Goal: Contribute content: Add original content to the website for others to see

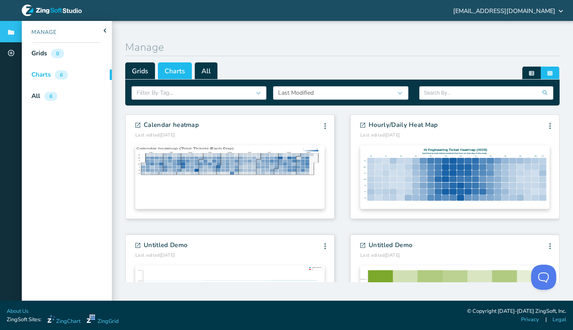
click at [69, 73] on div "Charts 6" at bounding box center [47, 74] width 50 height 21
click at [207, 69] on span "All" at bounding box center [206, 70] width 23 height 17
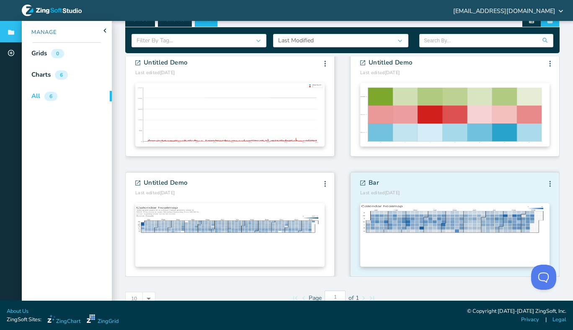
scroll to position [65, 0]
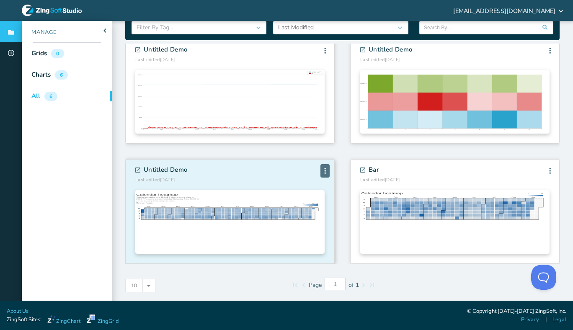
click at [321, 172] on div "Edit Info Fork Delete" at bounding box center [324, 170] width 9 height 13
click at [311, 216] on li "Delete" at bounding box center [306, 218] width 45 height 15
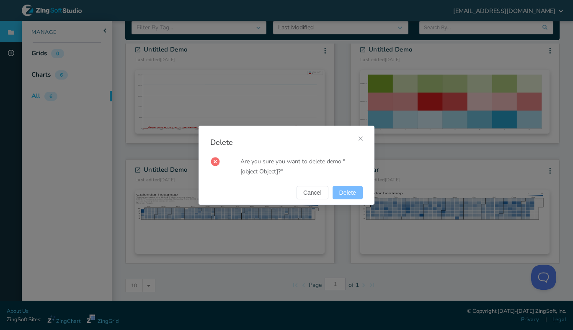
click at [348, 195] on span "Delete" at bounding box center [347, 193] width 17 height 6
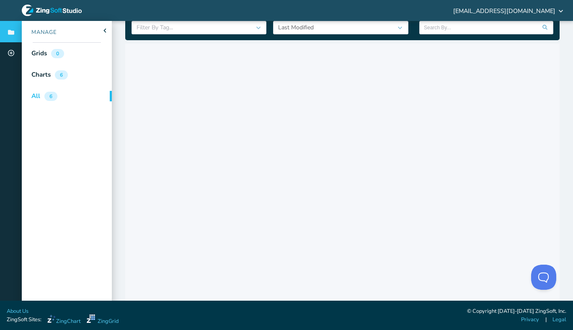
scroll to position [0, 0]
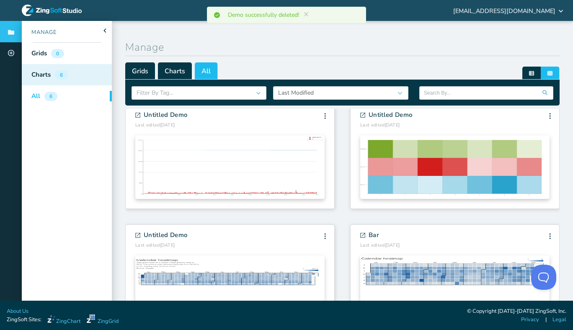
click at [63, 74] on div "6" at bounding box center [61, 74] width 13 height 9
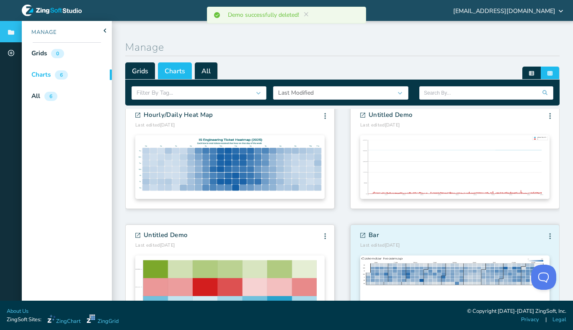
scroll to position [65, 0]
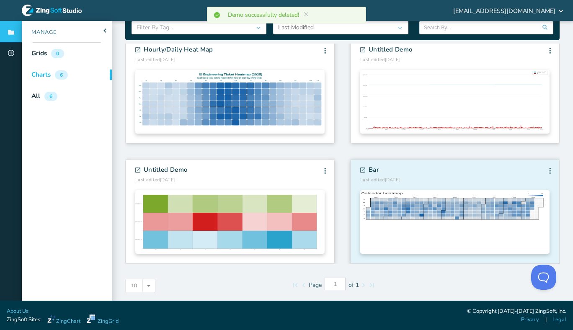
click at [542, 171] on section "Bar Last edited 9/17/2025 Edit Info Fork Delete Edit Info Fork Delete" at bounding box center [454, 212] width 208 height 104
click at [545, 171] on div "Edit Info Fork [GEOGRAPHIC_DATA]" at bounding box center [549, 170] width 9 height 13
click at [520, 214] on li "Delete" at bounding box center [531, 218] width 45 height 15
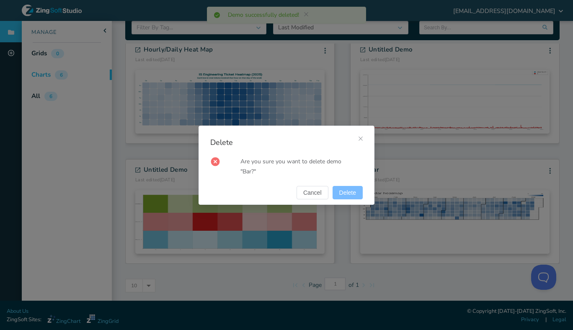
click at [347, 195] on span "Delete" at bounding box center [347, 193] width 17 height 6
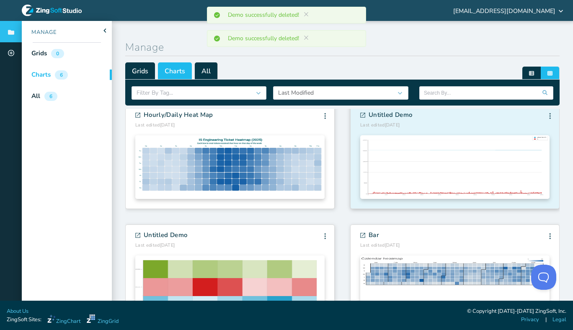
scroll to position [130, 0]
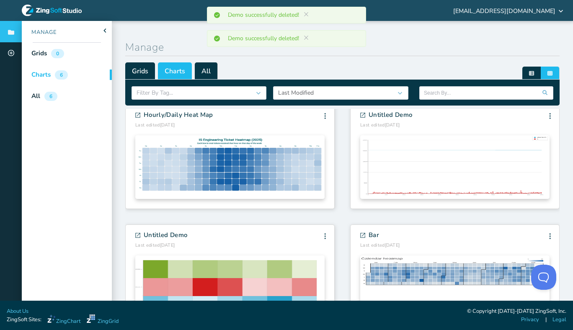
click at [70, 78] on div "Charts 6" at bounding box center [47, 74] width 50 height 21
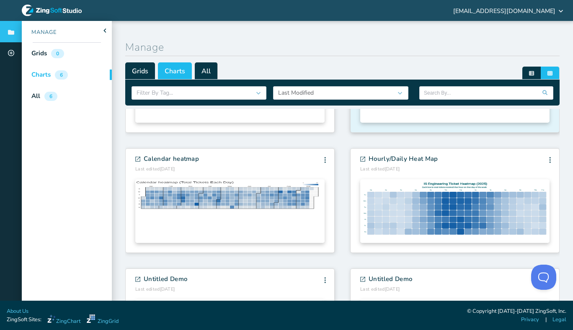
scroll to position [95, 0]
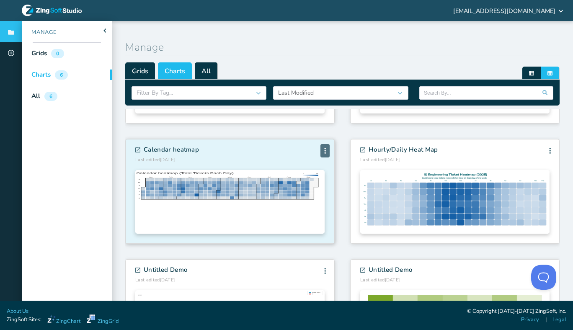
click at [324, 151] on icon at bounding box center [325, 151] width 2 height 6
click at [165, 142] on section "Calendar heatmap Last edited 9/22/2025 Edit Info Fork Delete Edit Info Fork Del…" at bounding box center [230, 191] width 208 height 104
click at [168, 147] on span "Calendar heatmap" at bounding box center [171, 150] width 55 height 10
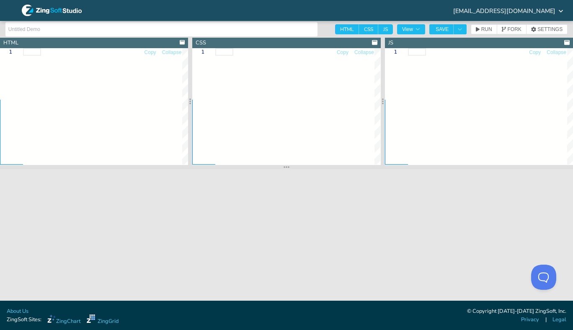
type input "Calendar heatmap"
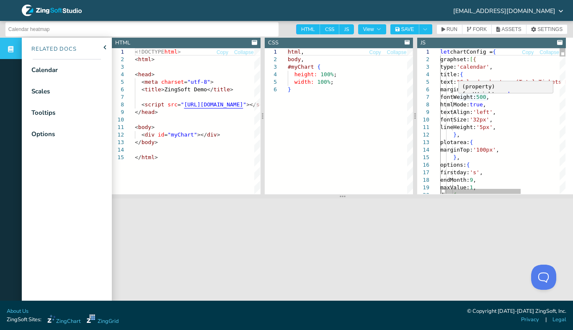
click at [489, 93] on div "(property) fontWeight: number" at bounding box center [505, 87] width 95 height 13
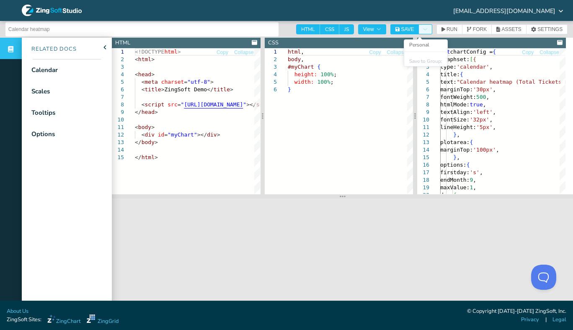
click at [425, 28] on icon "Toggle Dropdown" at bounding box center [424, 29] width 5 height 5
click at [432, 20] on section "[EMAIL_ADDRESS][DOMAIN_NAME]" at bounding box center [286, 10] width 573 height 21
click at [537, 29] on span "SETTINGS" at bounding box center [549, 29] width 25 height 5
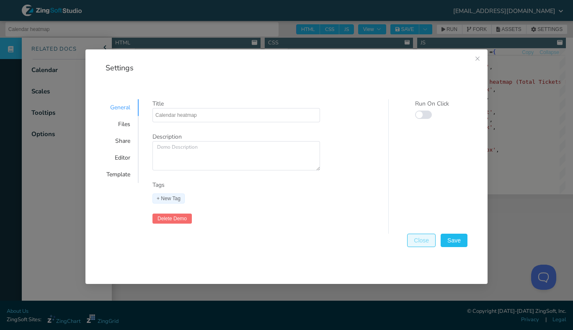
click at [417, 243] on span "Close" at bounding box center [421, 240] width 15 height 6
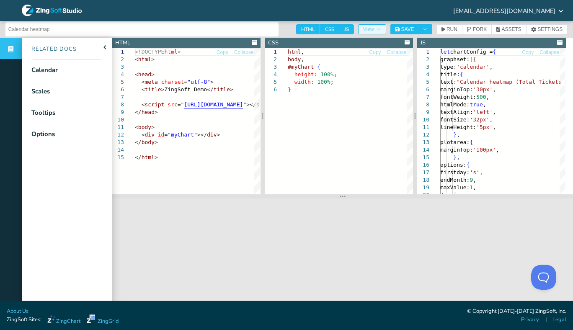
click at [381, 27] on button "View" at bounding box center [372, 29] width 28 height 10
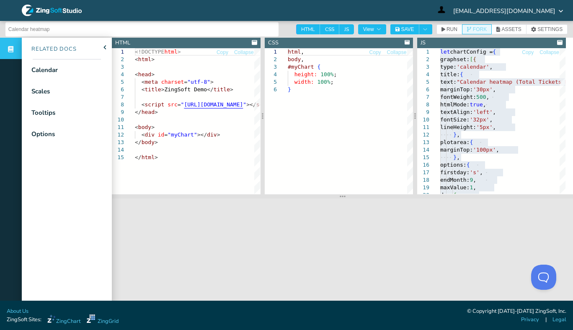
click at [476, 26] on button "FORK" at bounding box center [477, 29] width 30 height 10
click at [62, 8] on icon at bounding box center [52, 11] width 60 height 12
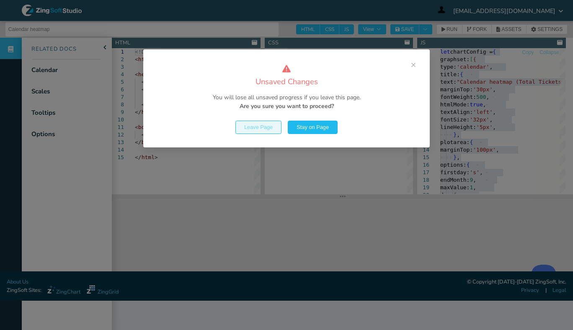
click at [261, 131] on button "Leave Page" at bounding box center [258, 127] width 46 height 13
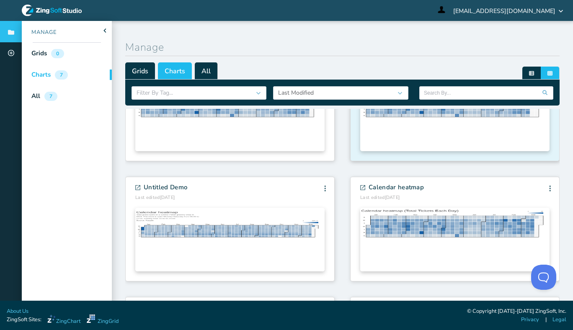
scroll to position [48, 0]
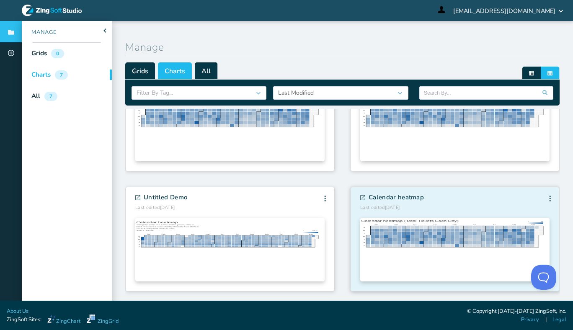
click at [399, 194] on span "Calendar heatmap" at bounding box center [395, 198] width 55 height 10
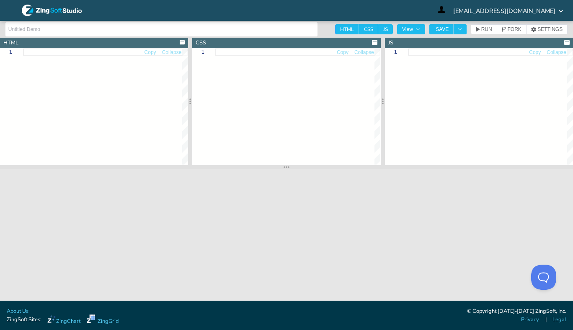
type input "Calendar heatmap"
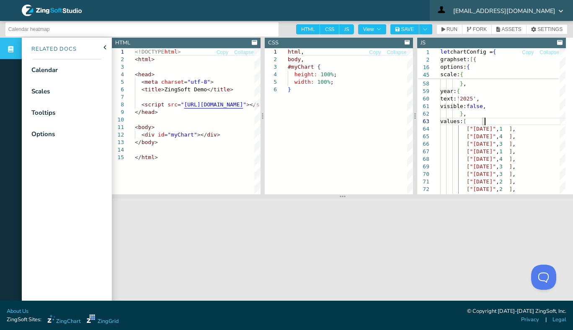
click at [508, 10] on span "[EMAIL_ADDRESS][DOMAIN_NAME]" at bounding box center [504, 11] width 102 height 6
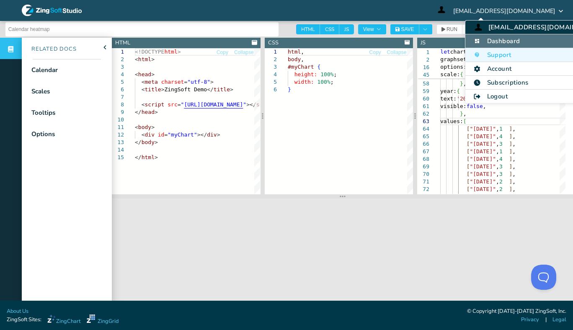
click at [502, 45] on li "Dashboard" at bounding box center [537, 41] width 144 height 14
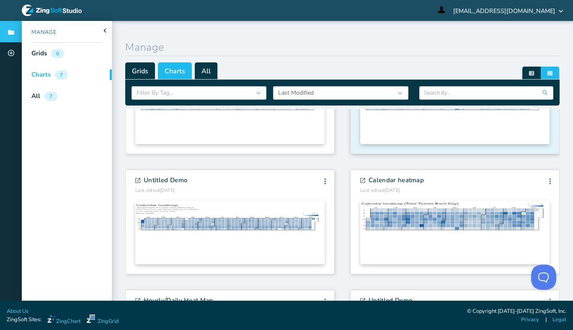
scroll to position [48, 0]
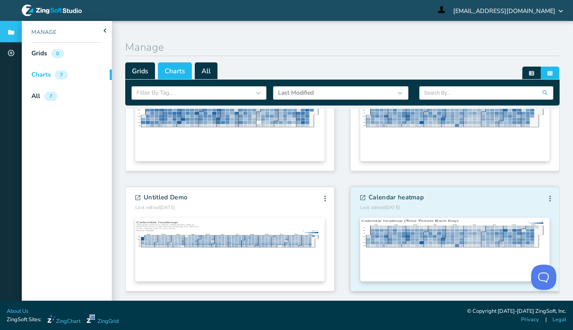
click at [541, 198] on section "Calendar heatmap Last edited 9/22/2025 Edit Info Fork Delete Edit Info Fork Del…" at bounding box center [454, 239] width 208 height 104
click at [545, 198] on div "Edit Info Fork Delete" at bounding box center [549, 198] width 9 height 13
click at [522, 234] on li "Fork" at bounding box center [531, 231] width 45 height 15
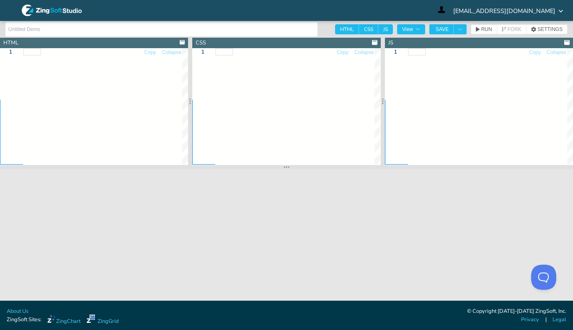
type input "Calendar heatmap"
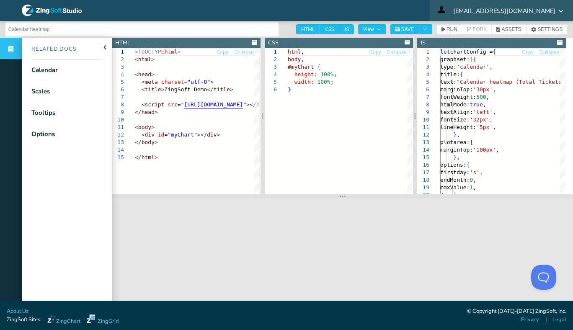
click at [502, 10] on span "[EMAIL_ADDRESS][DOMAIN_NAME]" at bounding box center [504, 11] width 102 height 6
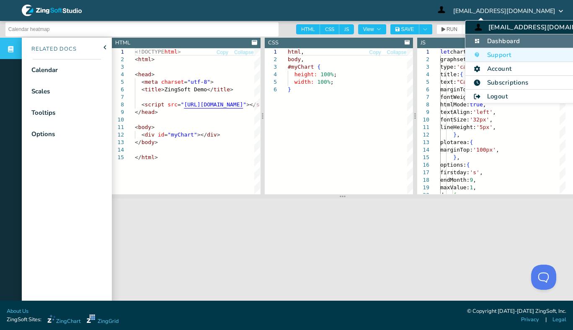
click at [503, 45] on li "Dashboard" at bounding box center [537, 41] width 144 height 14
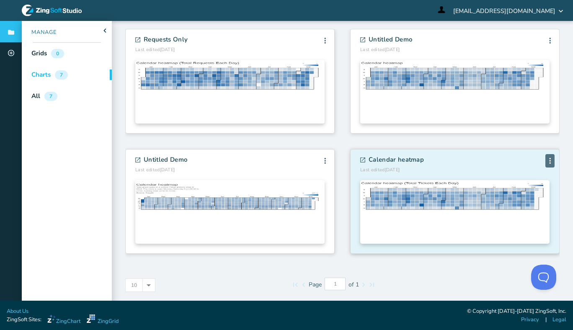
click at [547, 162] on span at bounding box center [550, 160] width 6 height 7
click at [526, 194] on li "Fork" at bounding box center [531, 193] width 45 height 15
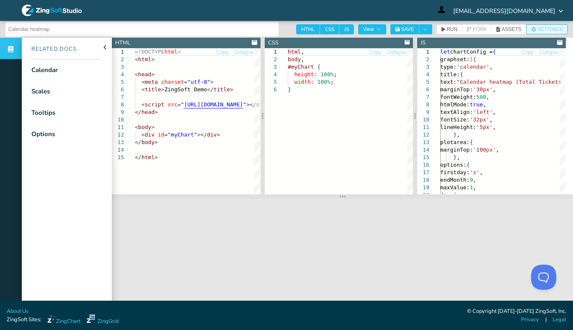
click at [537, 28] on span "SETTINGS" at bounding box center [549, 29] width 25 height 5
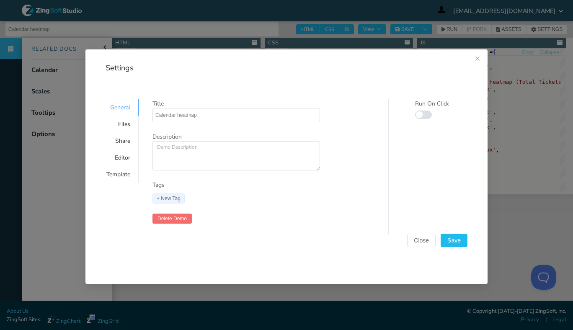
click at [227, 124] on div "Title Calendar heatmap Description Tags + New Tag Delete Demo" at bounding box center [270, 166] width 236 height 134
click at [221, 119] on input "Calendar heatmap" at bounding box center [236, 114] width 162 height 13
drag, startPoint x: 227, startPoint y: 115, endPoint x: 132, endPoint y: 108, distance: 95.3
click at [155, 108] on input "Calendar heatmap" at bounding box center [236, 114] width 162 height 13
type input "GCalendar heatmap"
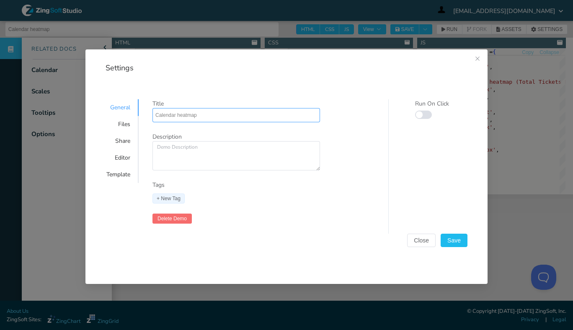
type input "GCalendar heatmap"
type input "GuCalendar heatmap"
type input "GueCalendar heatmap"
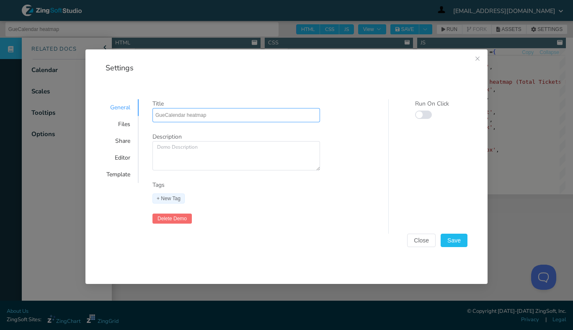
type input "GuesCalendar heatmap"
type input "GuestCalendar heatmap"
type input "GuestrCalendar heatmap"
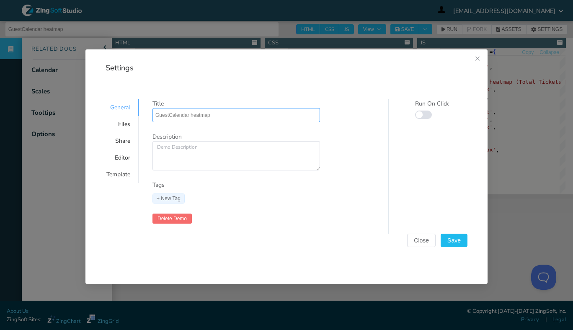
type input "GuestrCalendar heatmap"
type input "GuestroCalendar heatmap"
type input "GuestrooCalendar heatmap"
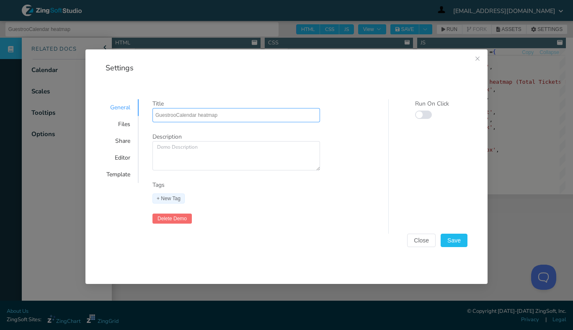
type input "GuestroomCalendar heatmap"
type input "Guestroom Calendar heatmap"
click at [450, 238] on span "Save" at bounding box center [453, 240] width 13 height 6
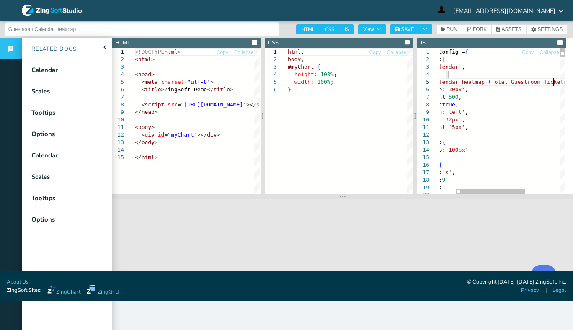
scroll to position [31, 141]
click at [413, 31] on span "SAVE" at bounding box center [407, 29] width 13 height 5
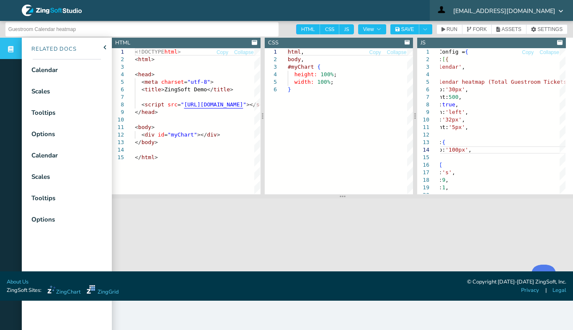
click at [493, 13] on span "[EMAIL_ADDRESS][DOMAIN_NAME]" at bounding box center [504, 11] width 102 height 6
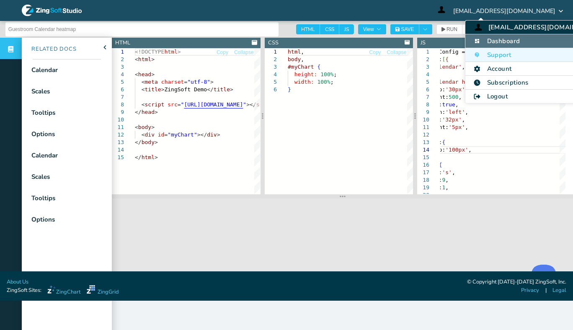
click at [489, 39] on li "Dashboard" at bounding box center [537, 41] width 144 height 14
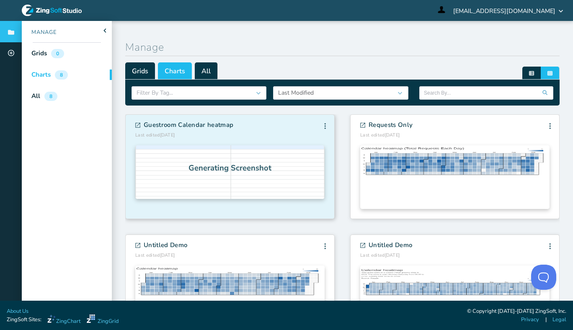
click at [262, 126] on div "Guestroom Calendar heatmap Last edited [DATE] Edit Info Fork [GEOGRAPHIC_DATA] …" at bounding box center [229, 129] width 189 height 17
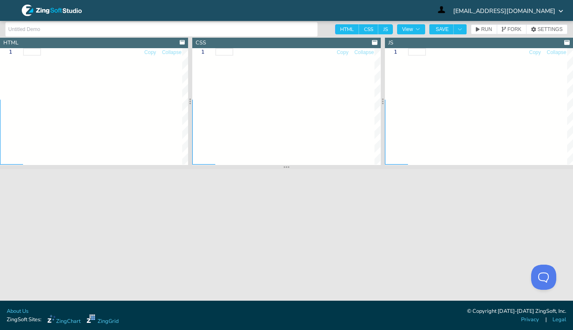
type input "Guestroom Calendar heatmap"
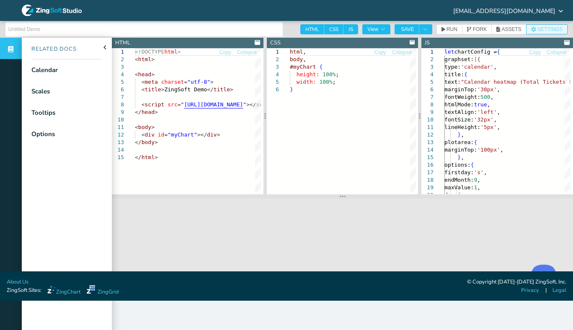
click at [537, 32] on span "SETTINGS" at bounding box center [549, 29] width 25 height 5
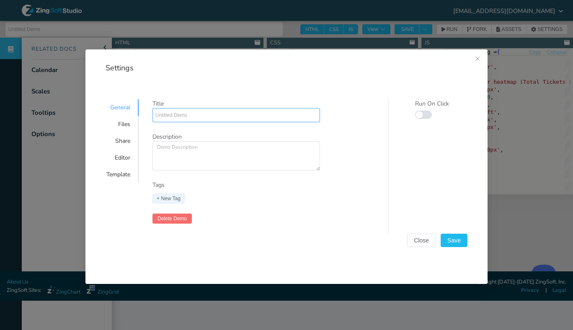
click at [298, 118] on input "Settings" at bounding box center [236, 114] width 162 height 13
type input "R"
type input "Re"
type input "Req"
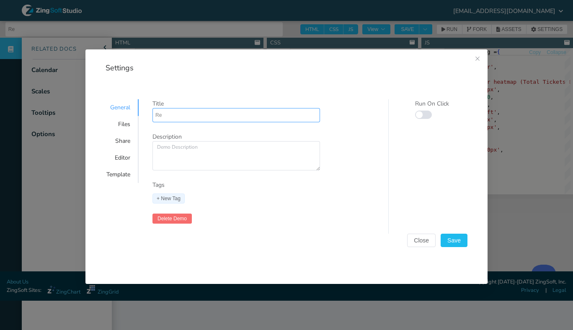
type input "Req"
type input "Reqe"
type input "Reqeu"
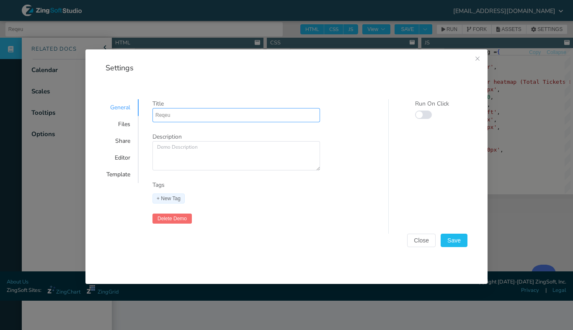
type input "Reqe"
type input "Req"
type input "Requ"
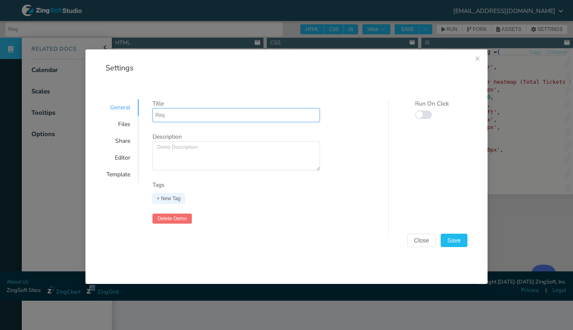
type input "Requ"
type input "Reque"
type input "Reques"
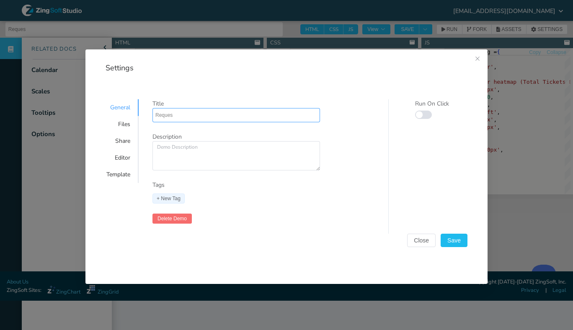
type input "Request"
type input "Requests"
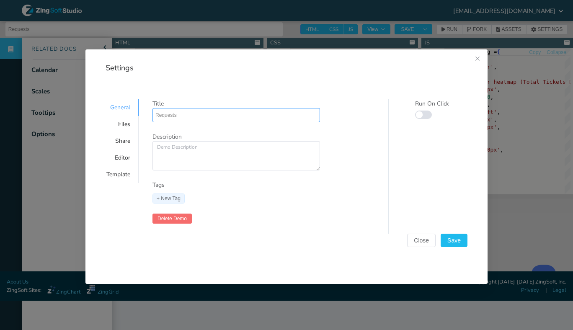
type input "Requests"
type input "Requests O"
type input "Requests On"
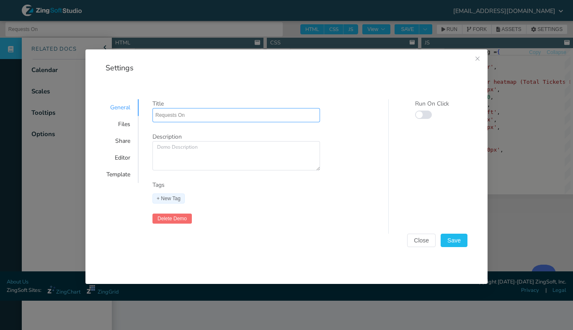
type input "Requests Onl"
type input "Requests Only"
click at [453, 239] on span "Save" at bounding box center [453, 240] width 13 height 6
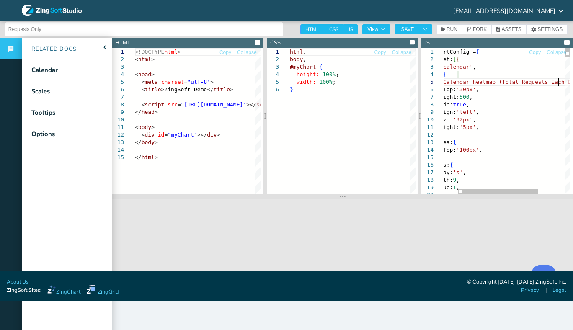
scroll to position [31, 134]
click at [414, 29] on span "SAVE" at bounding box center [407, 29] width 13 height 5
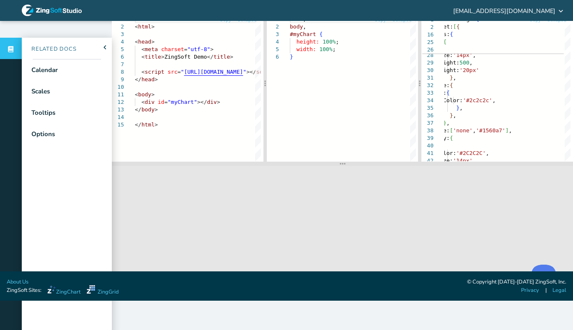
scroll to position [0, 0]
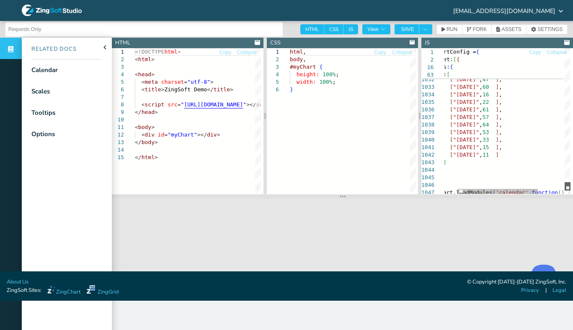
click at [569, 188] on div at bounding box center [567, 186] width 6 height 8
click at [564, 42] on icon at bounding box center [566, 42] width 5 height 5
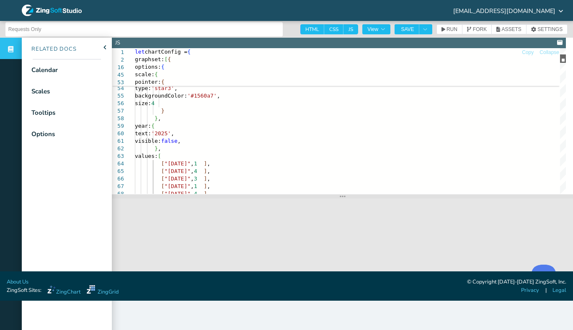
click at [566, 57] on div at bounding box center [563, 58] width 6 height 8
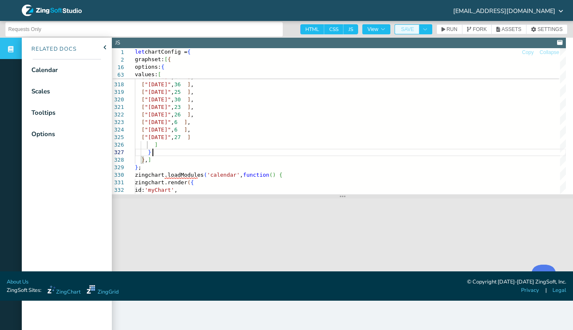
click at [406, 29] on span "SAVE" at bounding box center [407, 29] width 13 height 5
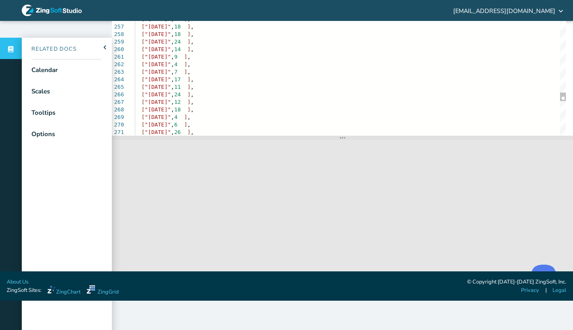
click at [561, 63] on div at bounding box center [563, 63] width 6 height 146
click at [562, 63] on div at bounding box center [563, 63] width 6 height 8
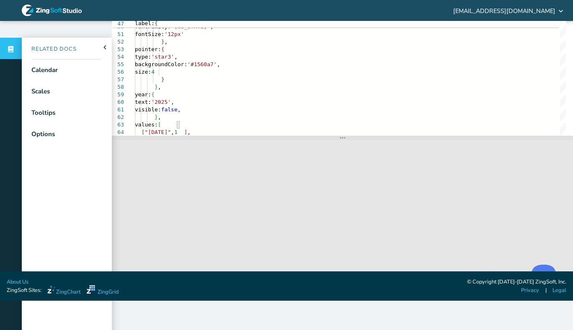
click at [566, 11] on div at bounding box center [563, 12] width 6 height 8
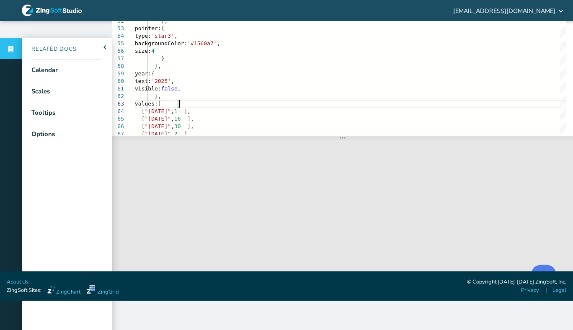
scroll to position [31, 69]
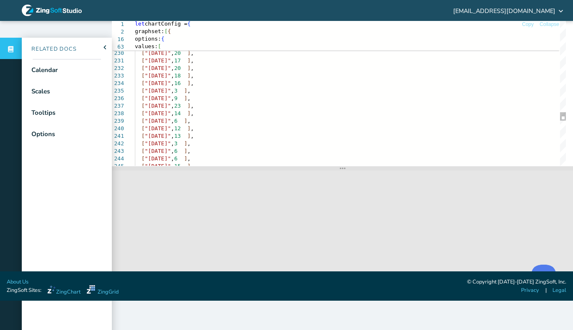
scroll to position [59, 0]
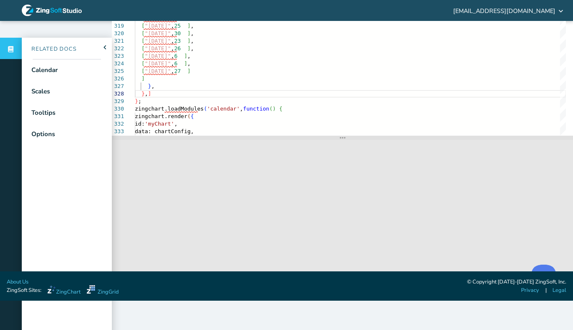
scroll to position [0, 0]
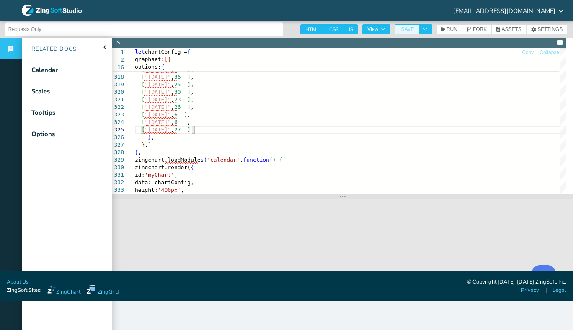
click at [407, 31] on span "SAVE" at bounding box center [407, 29] width 13 height 5
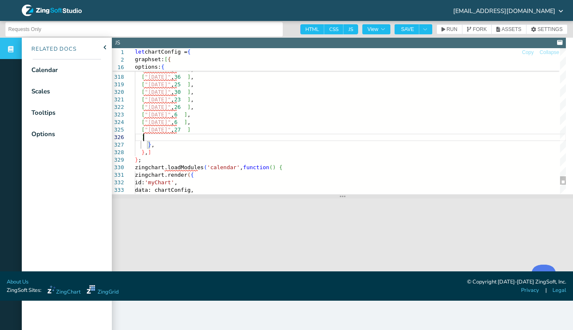
scroll to position [38, 9]
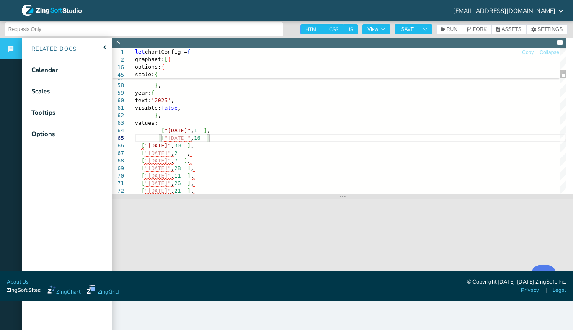
scroll to position [37, 77]
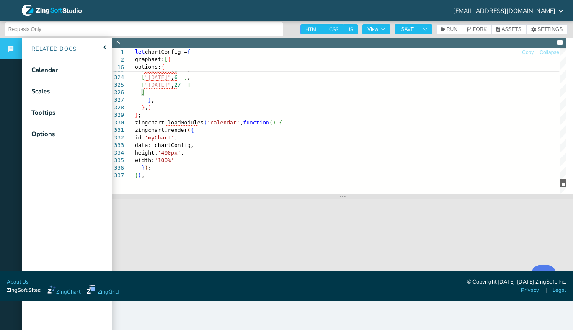
click at [566, 185] on div at bounding box center [563, 183] width 6 height 8
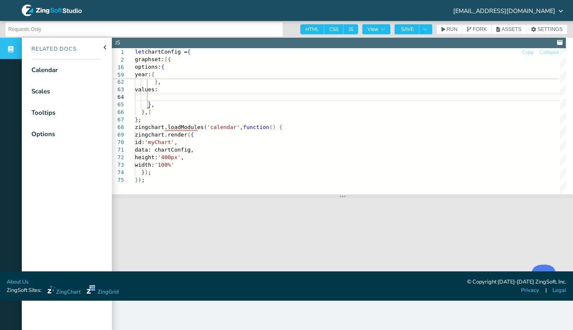
scroll to position [37, 66]
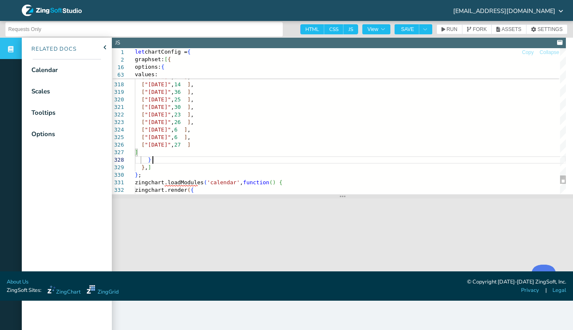
click at [406, 29] on span "SAVE" at bounding box center [407, 29] width 13 height 5
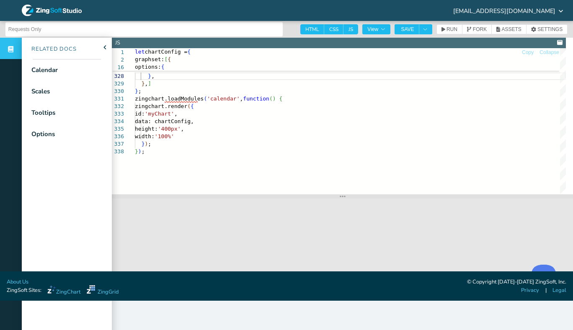
scroll to position [59, 0]
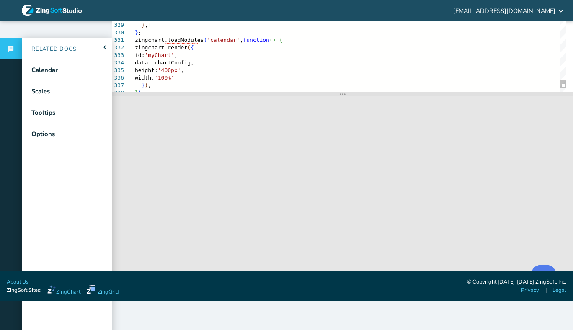
drag, startPoint x: 339, startPoint y: 137, endPoint x: 345, endPoint y: 93, distance: 44.5
click at [345, 93] on section at bounding box center [342, 94] width 461 height 4
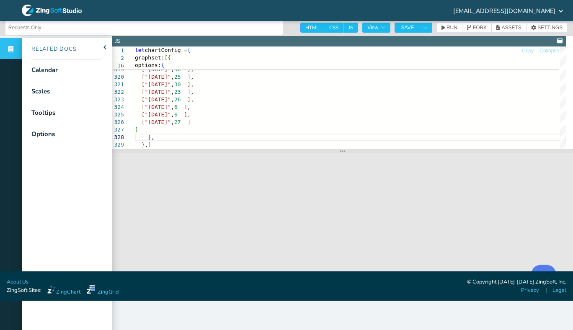
scroll to position [0, 0]
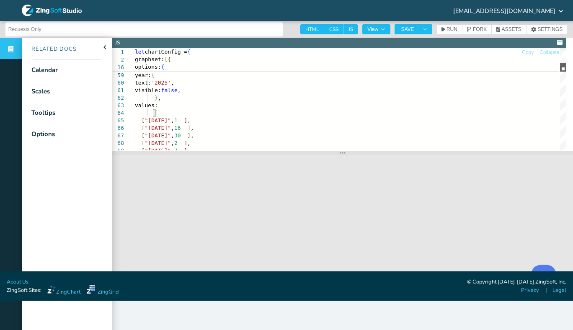
click at [565, 66] on div at bounding box center [563, 67] width 6 height 8
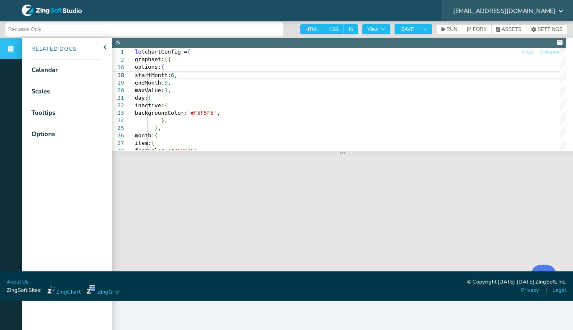
click at [522, 13] on span "[EMAIL_ADDRESS][DOMAIN_NAME]" at bounding box center [504, 11] width 102 height 6
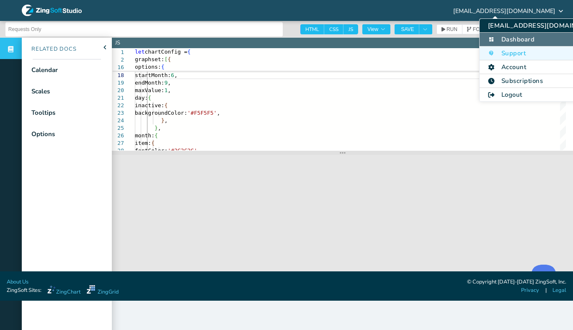
click at [506, 42] on li "Dashboard" at bounding box center [544, 40] width 130 height 14
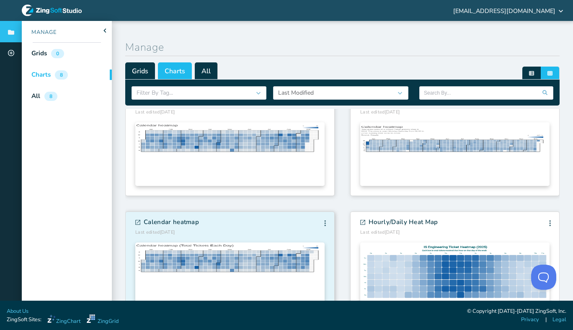
scroll to position [191, 0]
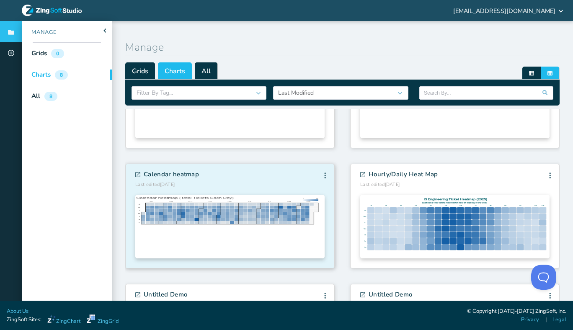
click at [228, 180] on div "Calendar heatmap Last edited 9/22/2025 Edit Info Fork Delete Edit Info Fork Del…" at bounding box center [229, 179] width 189 height 17
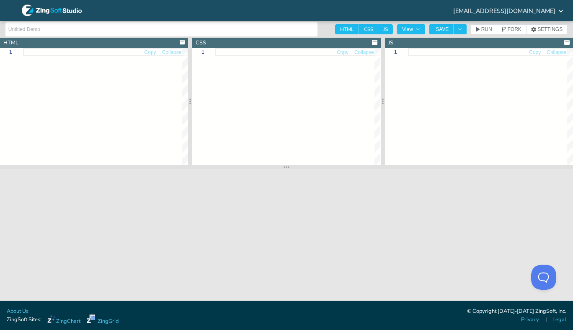
type input "Calendar heatmap"
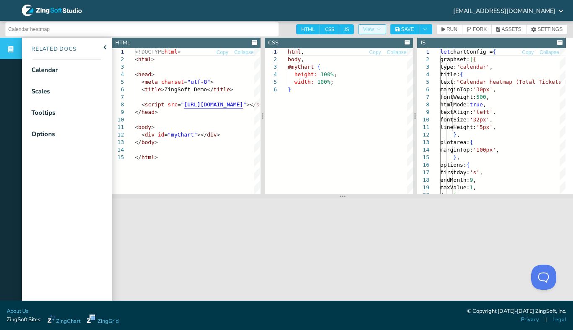
click at [381, 29] on icon "button" at bounding box center [378, 29] width 5 height 5
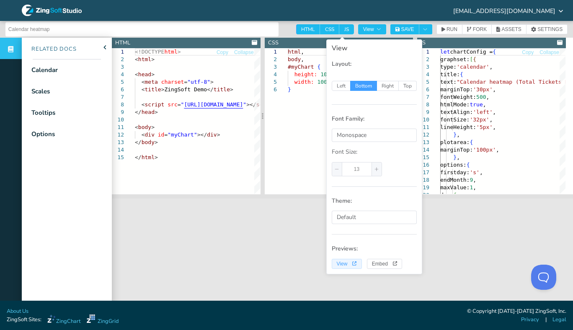
click at [347, 262] on span "View" at bounding box center [347, 263] width 20 height 5
click at [526, 10] on span "[EMAIL_ADDRESS][DOMAIN_NAME]" at bounding box center [504, 11] width 102 height 6
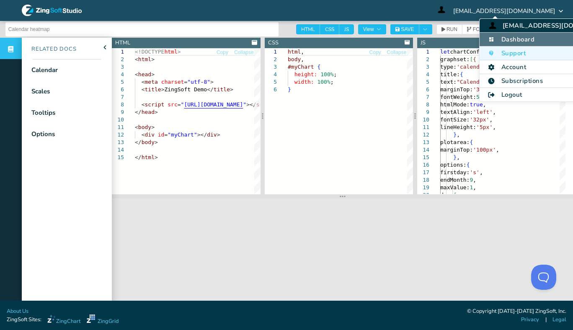
click at [538, 41] on li "Dashboard" at bounding box center [551, 40] width 144 height 14
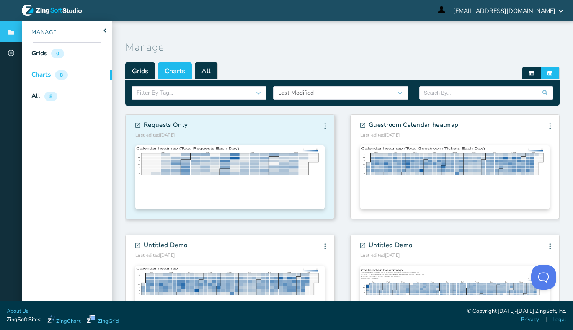
click at [274, 148] on img at bounding box center [229, 177] width 189 height 64
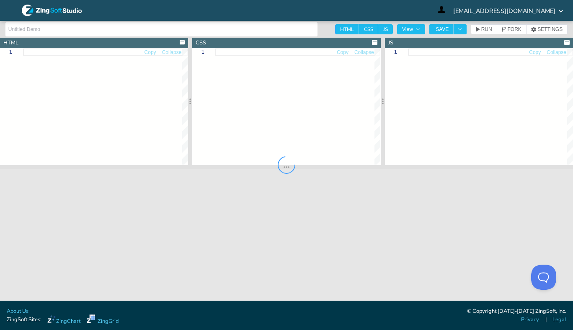
type input "Requests Only"
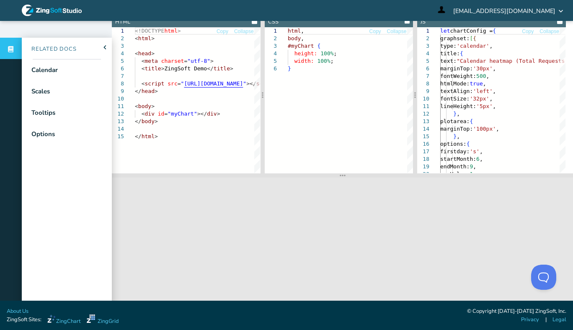
scroll to position [29, 0]
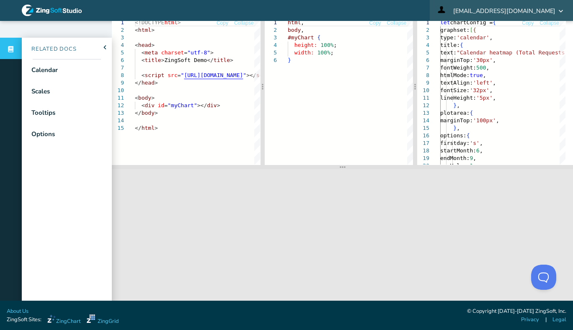
click at [522, 15] on div "[EMAIL_ADDRESS][DOMAIN_NAME]" at bounding box center [501, 10] width 143 height 29
click at [515, 9] on span "[EMAIL_ADDRESS][DOMAIN_NAME]" at bounding box center [504, 11] width 102 height 6
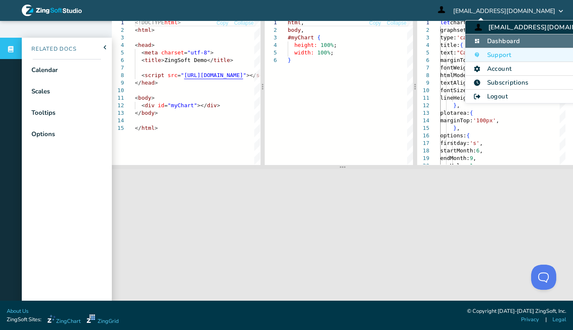
click at [518, 39] on li "Dashboard" at bounding box center [537, 41] width 144 height 14
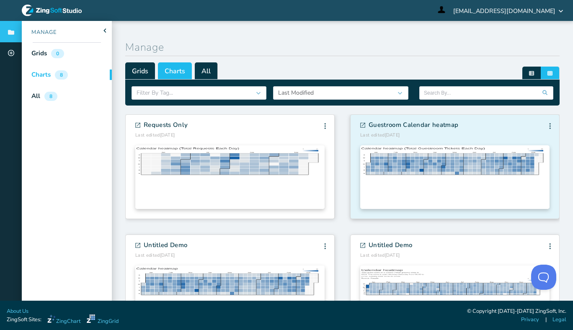
click at [396, 147] on img at bounding box center [454, 177] width 189 height 64
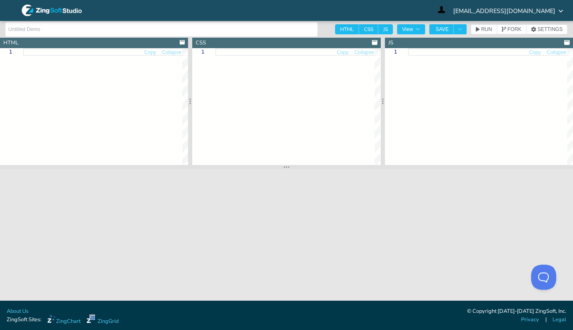
type input "Guestroom Calendar heatmap"
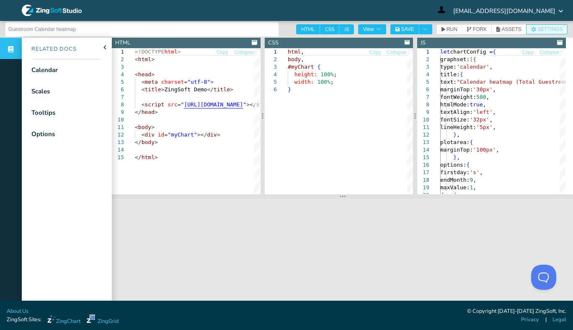
click at [531, 31] on icon "button" at bounding box center [533, 29] width 5 height 5
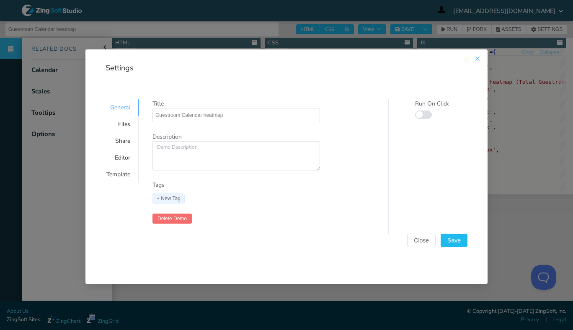
click at [477, 59] on icon "Close this dialog" at bounding box center [477, 59] width 4 height 4
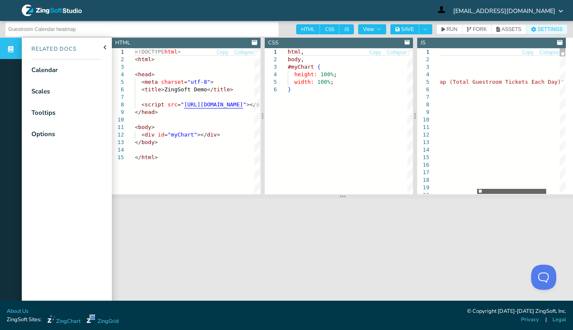
click at [535, 192] on div at bounding box center [511, 191] width 69 height 5
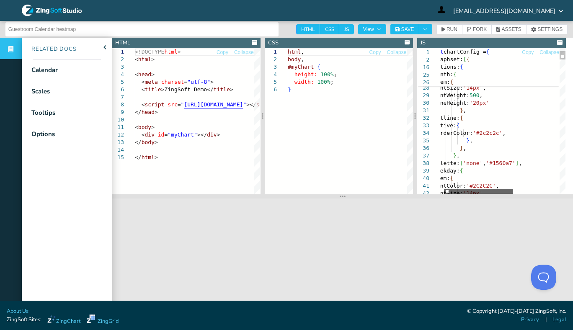
click at [451, 189] on div at bounding box center [478, 191] width 69 height 5
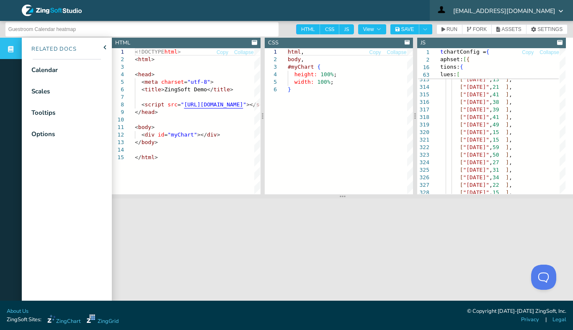
click at [516, 9] on span "[EMAIL_ADDRESS][DOMAIN_NAME]" at bounding box center [504, 11] width 102 height 6
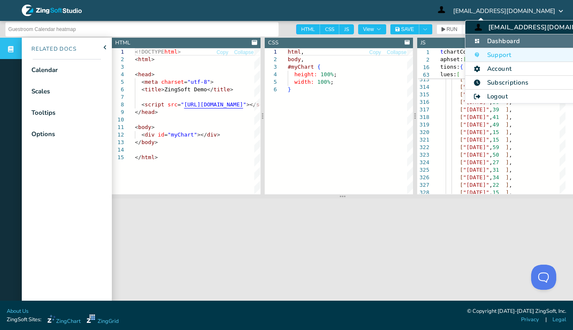
click at [506, 37] on li "Dashboard" at bounding box center [537, 41] width 144 height 14
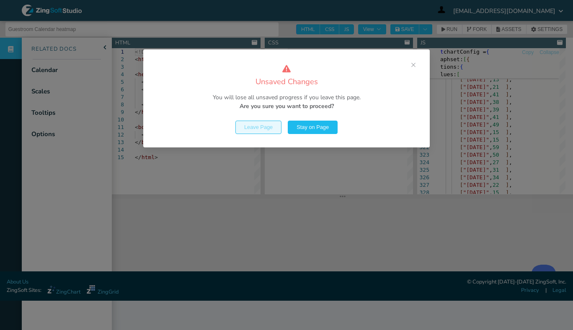
click at [264, 129] on span "Leave Page" at bounding box center [258, 127] width 28 height 5
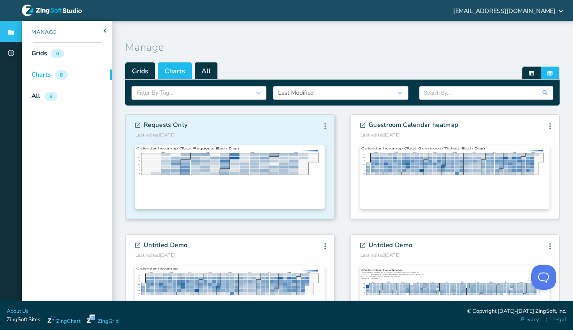
click at [254, 129] on div "Requests Only Last edited 9/23/2025 Edit Info Fork Delete Edit Info Fork Delete" at bounding box center [229, 129] width 189 height 17
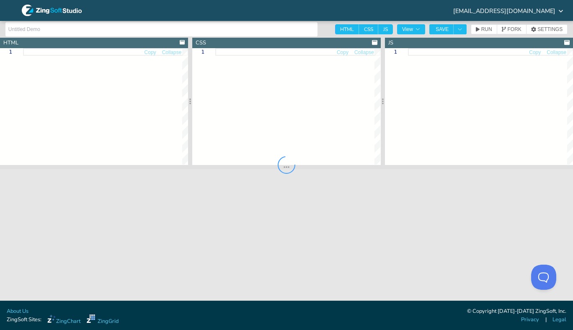
type input "Requests Only"
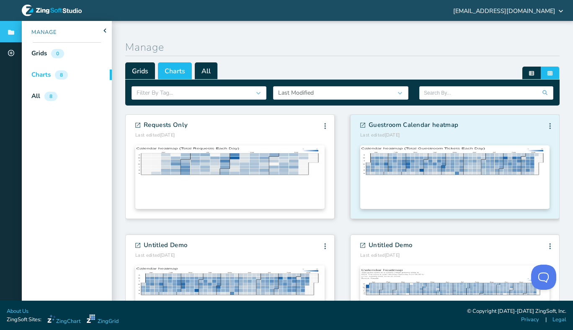
click at [436, 133] on h4 "Last edited 9/23/2025" at bounding box center [409, 135] width 98 height 7
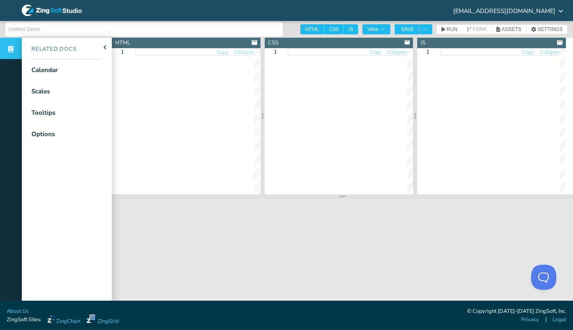
type input "Guestroom Calendar heatmap"
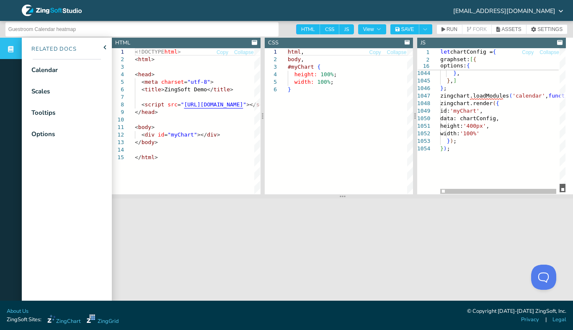
click at [561, 188] on div at bounding box center [562, 188] width 6 height 8
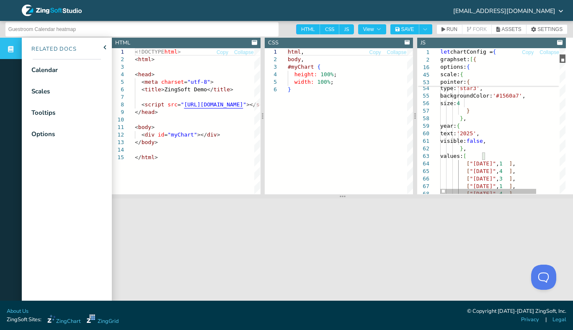
click at [565, 58] on div at bounding box center [562, 58] width 6 height 8
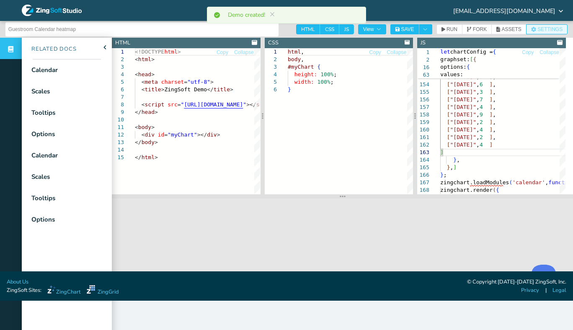
click at [537, 30] on span "SETTINGS" at bounding box center [549, 29] width 25 height 5
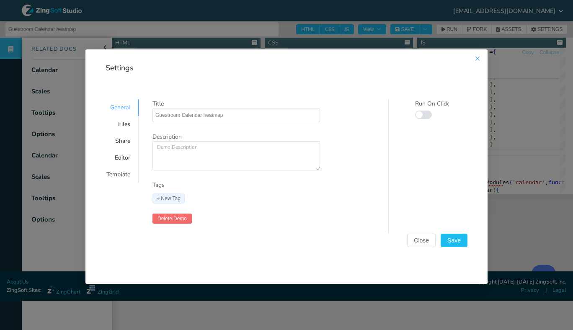
click at [476, 57] on icon "Close this dialog" at bounding box center [477, 59] width 4 height 4
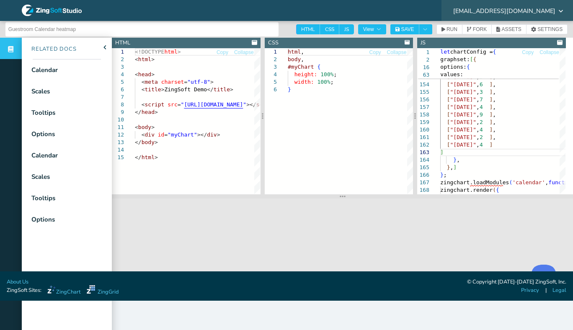
click at [506, 9] on span "[EMAIL_ADDRESS][DOMAIN_NAME]" at bounding box center [504, 11] width 102 height 6
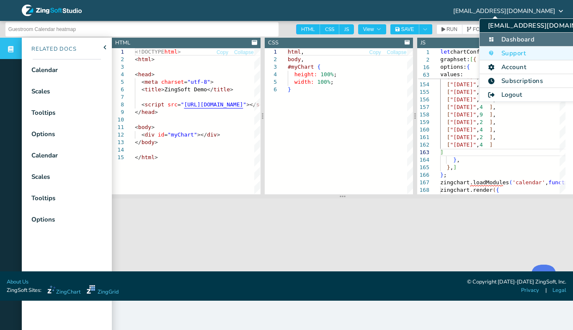
click at [497, 39] on li "Dashboard" at bounding box center [544, 40] width 130 height 14
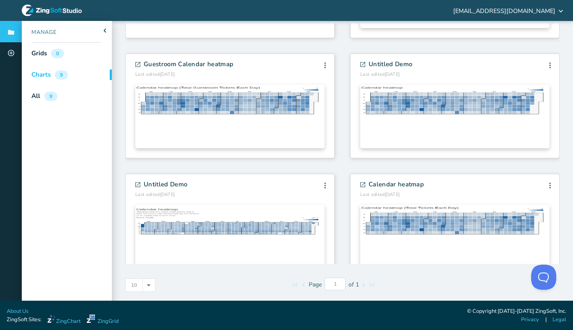
scroll to position [143, 0]
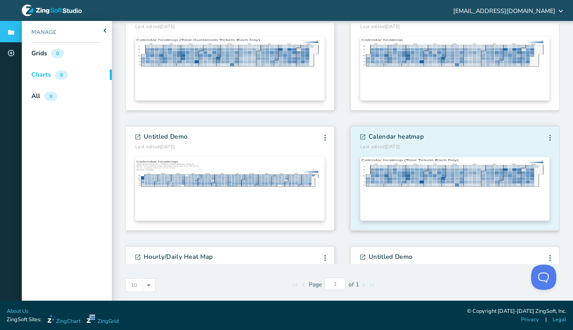
click at [416, 142] on span "Calendar heatmap" at bounding box center [395, 137] width 55 height 10
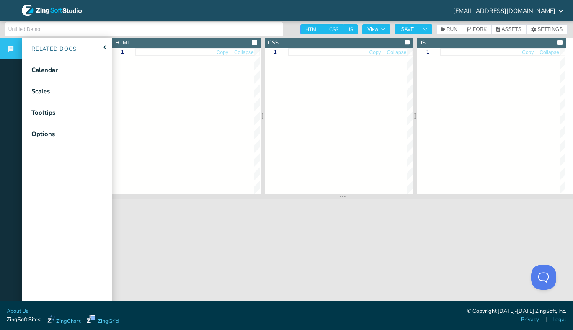
type input "Calendar heatmap"
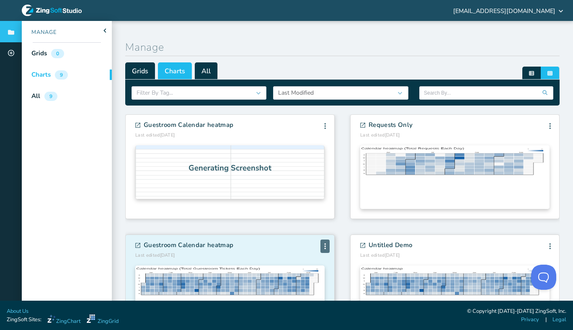
click at [324, 245] on icon at bounding box center [325, 246] width 2 height 6
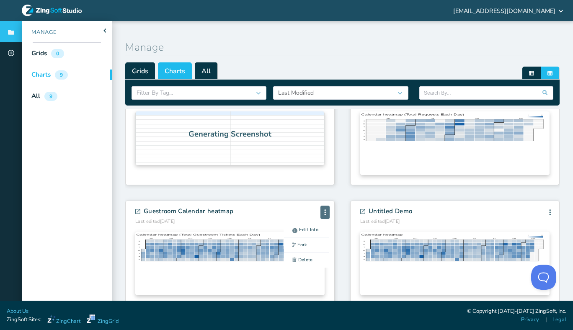
scroll to position [48, 0]
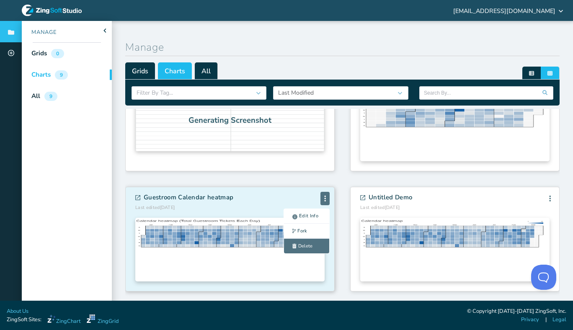
click at [314, 245] on li "Delete" at bounding box center [306, 246] width 45 height 15
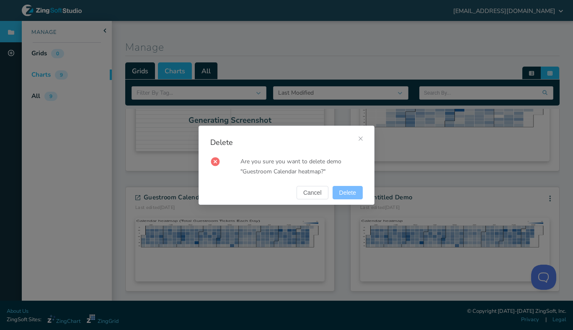
click at [355, 198] on button "Delete" at bounding box center [347, 192] width 30 height 13
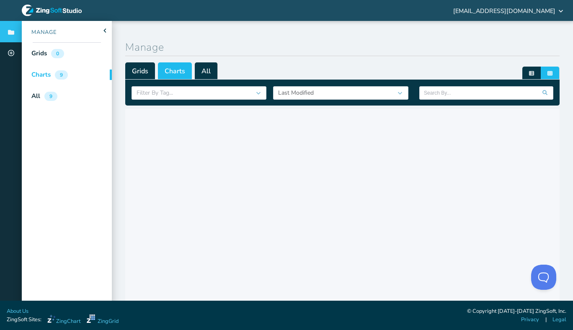
scroll to position [0, 0]
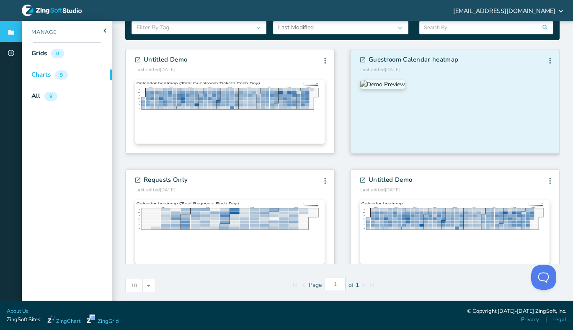
click at [405, 89] on img at bounding box center [382, 84] width 45 height 9
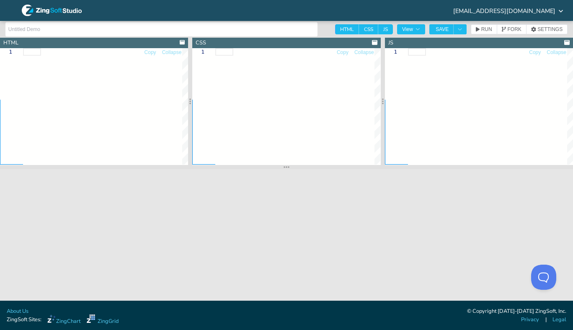
type input "Guestroom Calendar heatmap"
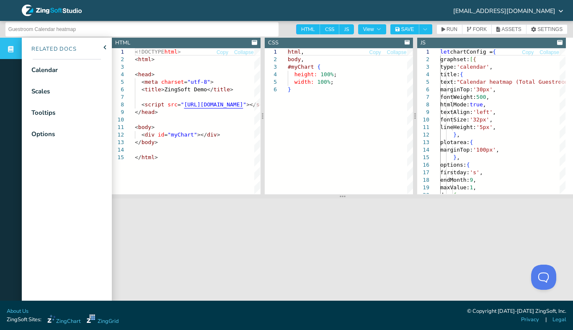
scroll to position [29, 0]
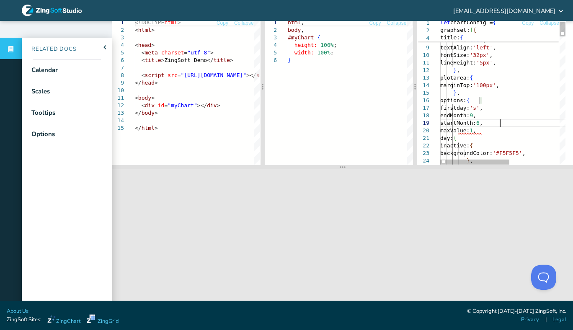
scroll to position [61, 60]
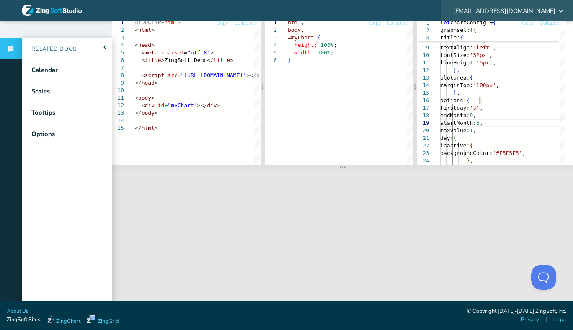
click at [500, 12] on span "[EMAIL_ADDRESS][DOMAIN_NAME]" at bounding box center [504, 11] width 102 height 6
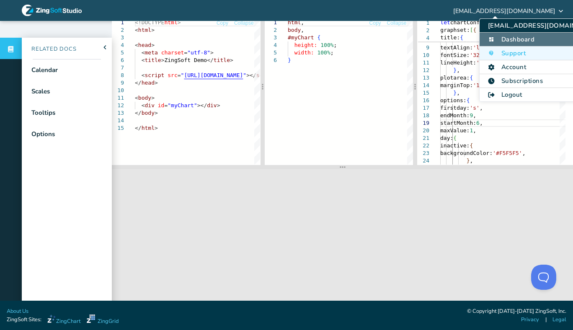
click at [496, 36] on li "Dashboard" at bounding box center [544, 40] width 130 height 14
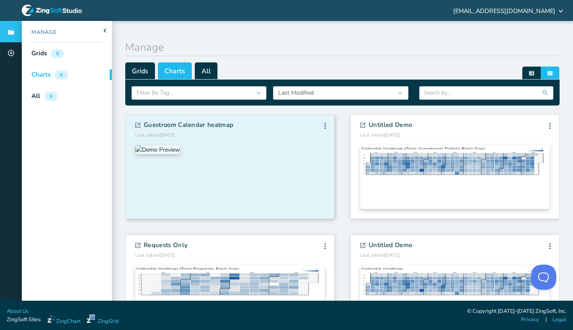
click at [284, 130] on div "Guestroom Calendar heatmap Last edited [DATE] Edit Info Fork [GEOGRAPHIC_DATA] …" at bounding box center [229, 129] width 189 height 17
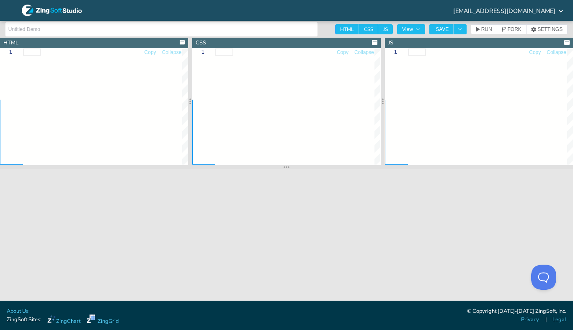
type input "Guestroom Calendar heatmap"
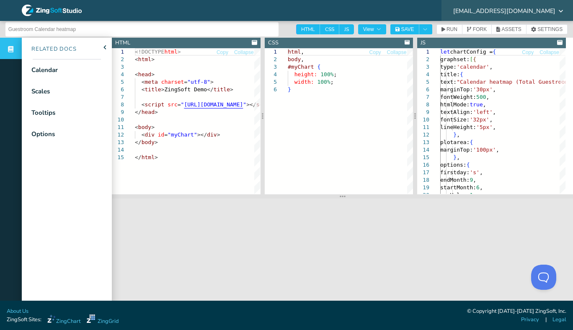
click at [497, 12] on span "[EMAIL_ADDRESS][DOMAIN_NAME]" at bounding box center [504, 11] width 102 height 6
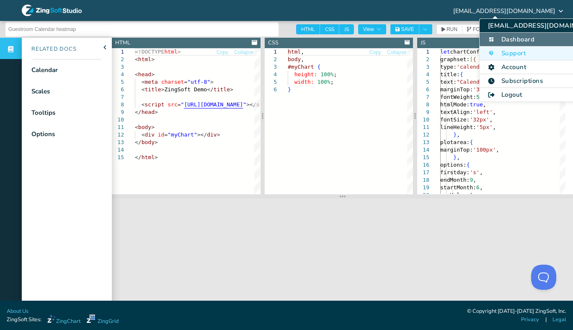
click at [499, 39] on li "Dashboard" at bounding box center [544, 40] width 130 height 14
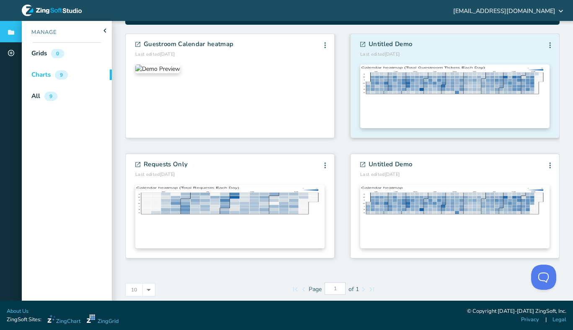
scroll to position [85, 0]
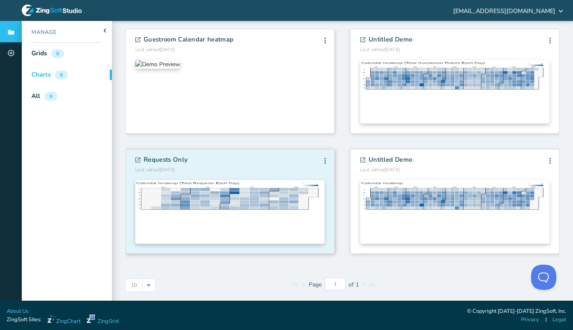
click at [184, 160] on span "Requests Only" at bounding box center [166, 160] width 44 height 10
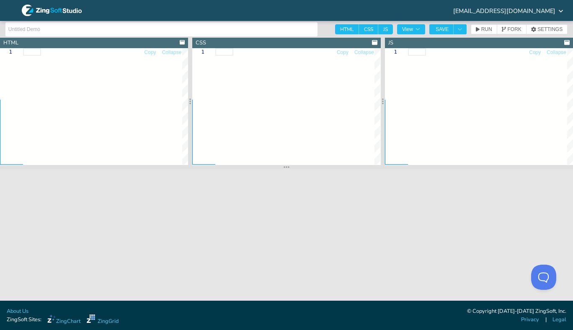
type input "Requests Only"
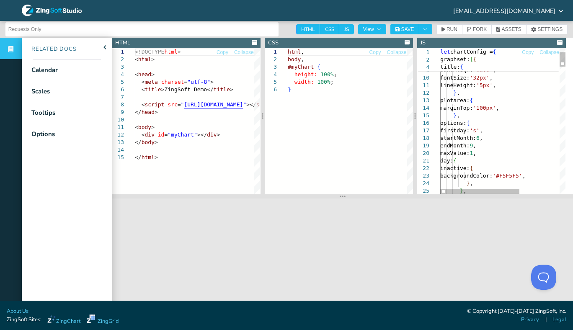
drag, startPoint x: 514, startPoint y: 140, endPoint x: 416, endPoint y: 139, distance: 98.0
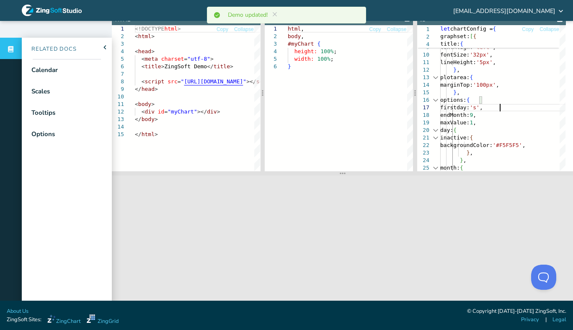
scroll to position [29, 0]
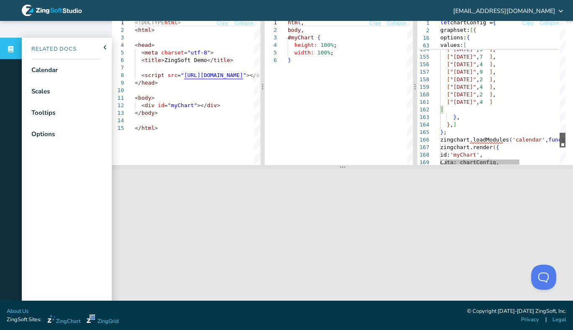
click at [559, 140] on div at bounding box center [562, 140] width 6 height 15
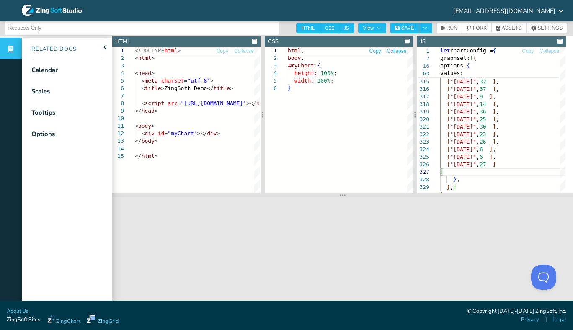
scroll to position [0, 0]
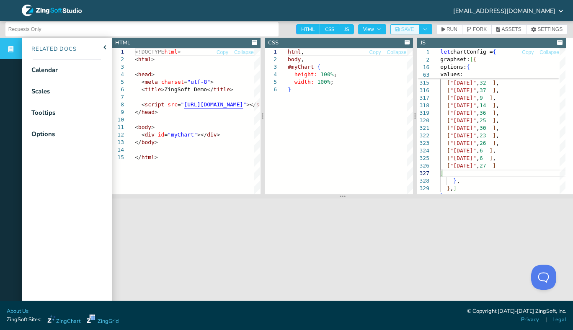
click at [406, 28] on span "SAVE" at bounding box center [407, 29] width 13 height 5
click at [558, 41] on icon at bounding box center [559, 42] width 5 height 5
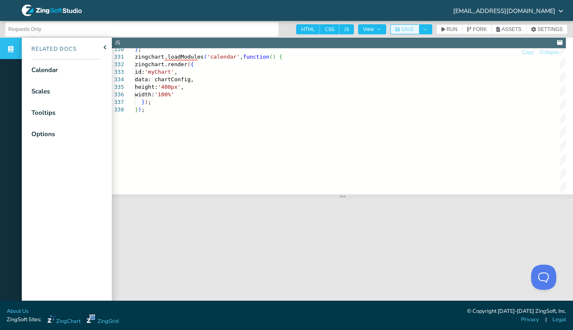
click at [407, 29] on span "SAVE" at bounding box center [407, 29] width 13 height 5
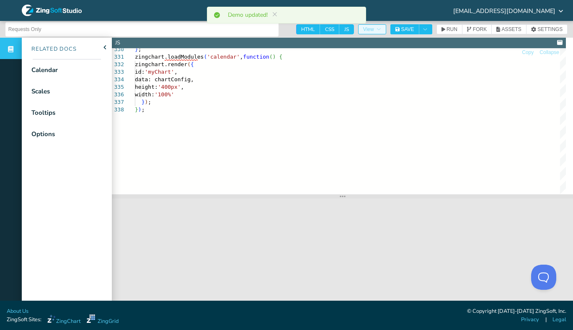
click at [373, 27] on span "View" at bounding box center [372, 29] width 18 height 5
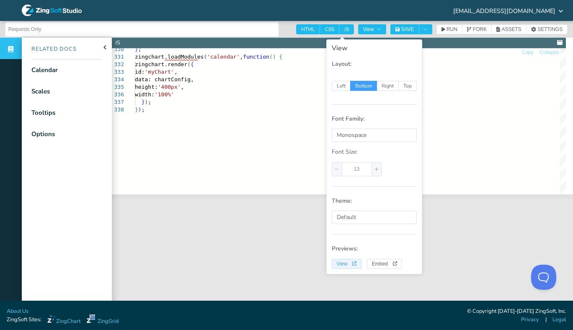
click at [347, 264] on span "View" at bounding box center [347, 263] width 20 height 5
click at [522, 11] on span "[EMAIL_ADDRESS][DOMAIN_NAME]" at bounding box center [504, 11] width 102 height 6
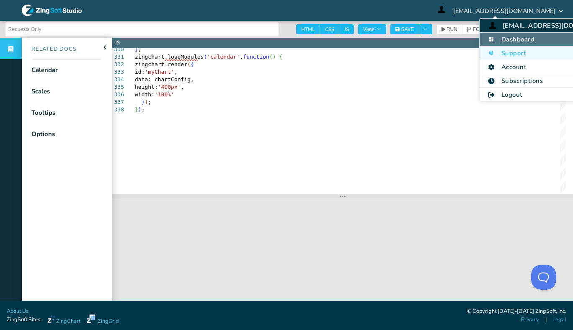
click at [516, 40] on li "Dashboard" at bounding box center [551, 40] width 144 height 14
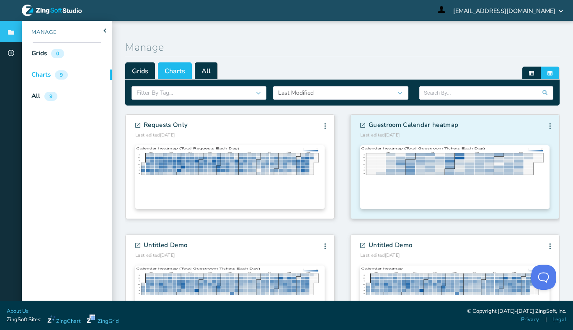
click at [421, 127] on span "Guestroom Calendar heatmap" at bounding box center [413, 125] width 90 height 10
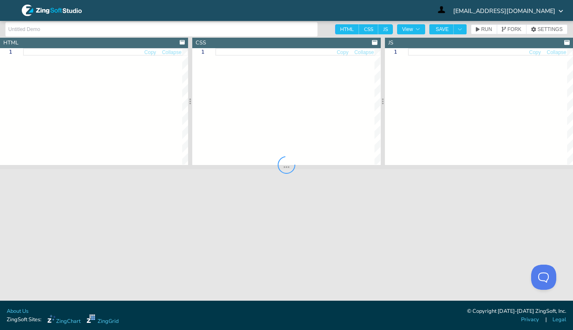
type input "Guestroom Calendar heatmap"
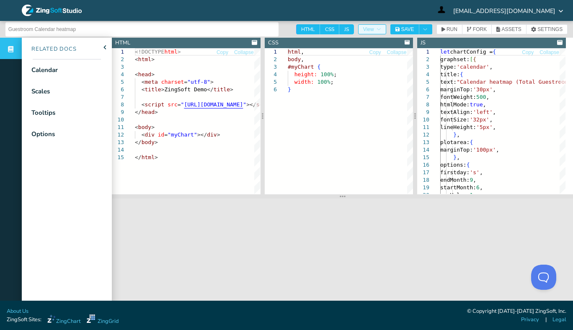
click at [381, 28] on icon "button" at bounding box center [378, 29] width 5 height 5
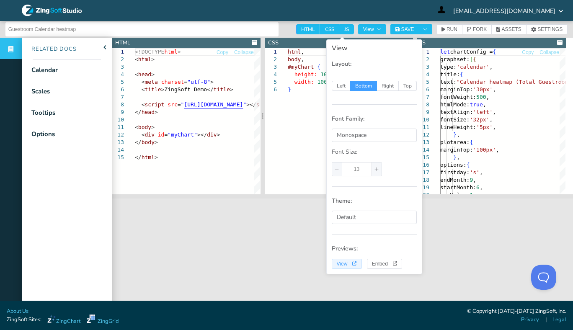
click at [350, 265] on span "View" at bounding box center [347, 263] width 20 height 5
